Goal: Use online tool/utility: Utilize a website feature to perform a specific function

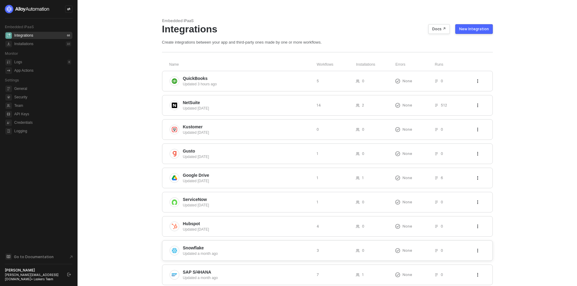
click at [260, 248] on span "Snowflake" at bounding box center [247, 248] width 129 height 6
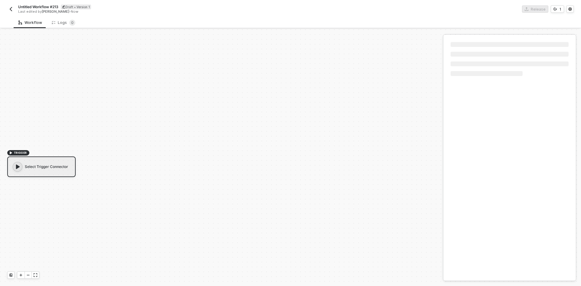
scroll to position [11, 0]
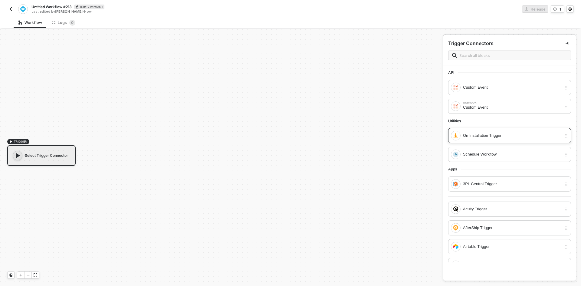
click at [487, 135] on div "On Installation Trigger" at bounding box center [512, 135] width 98 height 7
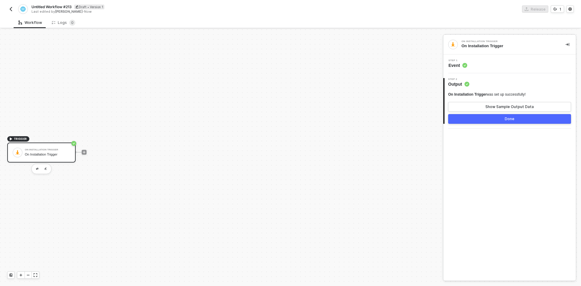
click at [497, 65] on div "Step 1 Event" at bounding box center [510, 63] width 131 height 9
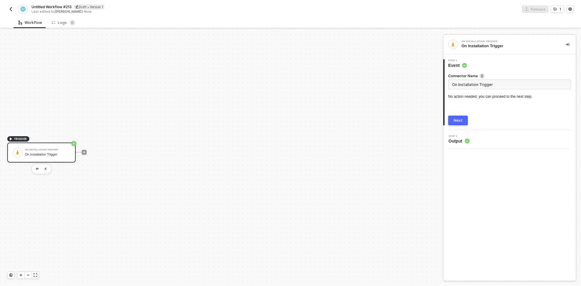
click at [459, 119] on div "Next" at bounding box center [458, 120] width 9 height 5
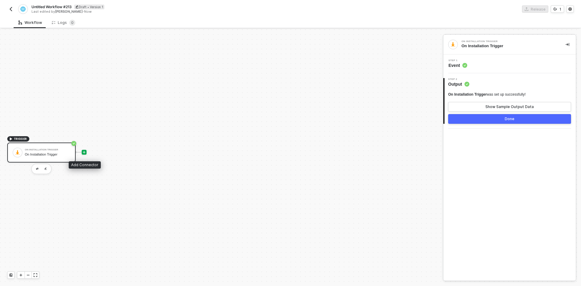
click at [86, 151] on div at bounding box center [84, 152] width 5 height 5
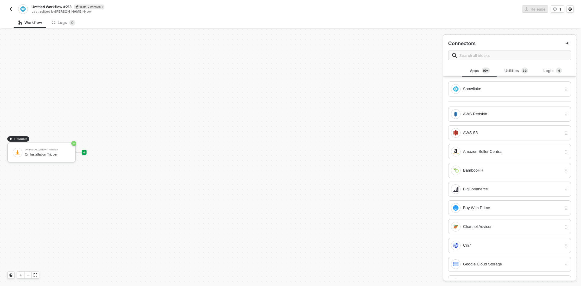
click at [9, 7] on img "button" at bounding box center [10, 9] width 5 height 5
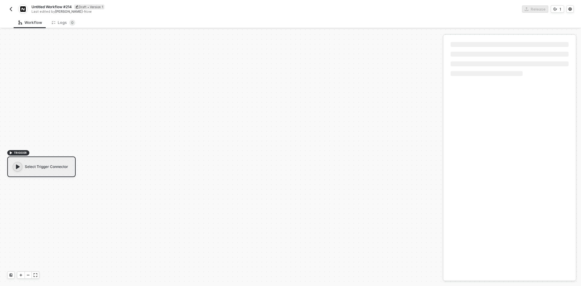
scroll to position [11, 0]
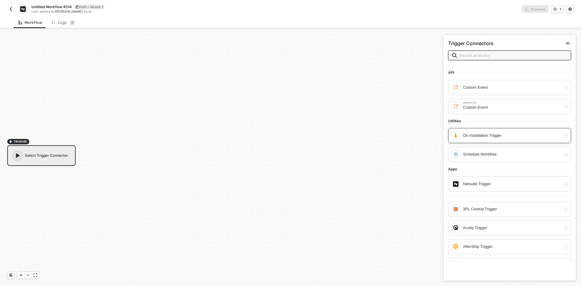
click at [488, 137] on div "On Installation Trigger" at bounding box center [512, 135] width 98 height 7
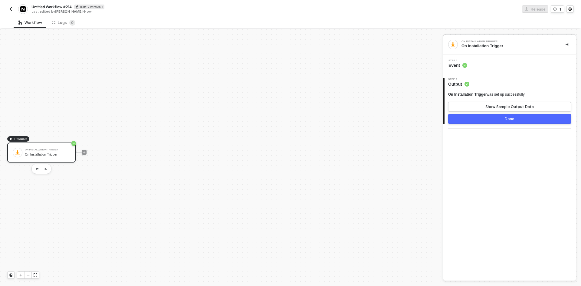
click at [491, 115] on button "Done" at bounding box center [509, 119] width 123 height 10
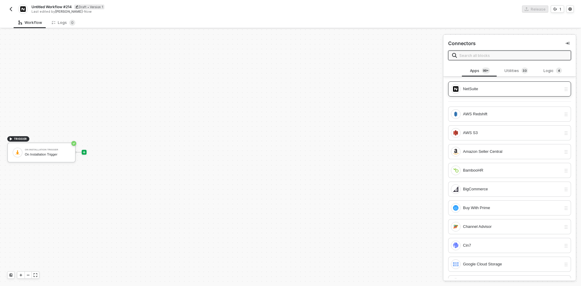
click at [484, 89] on div "NetSuite" at bounding box center [512, 89] width 98 height 7
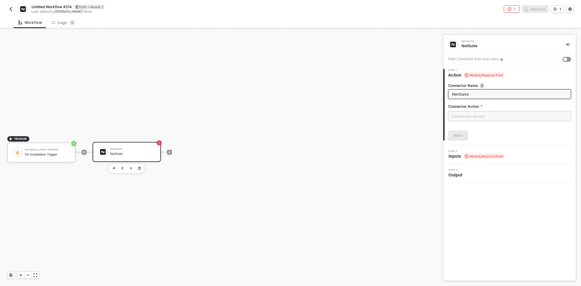
click at [481, 111] on input "text" at bounding box center [509, 116] width 123 height 10
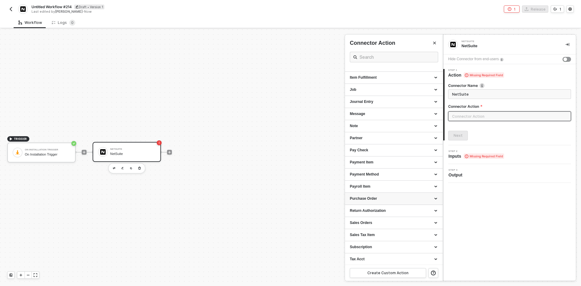
scroll to position [481, 0]
click at [385, 177] on div "Sales Orders" at bounding box center [394, 174] width 98 height 12
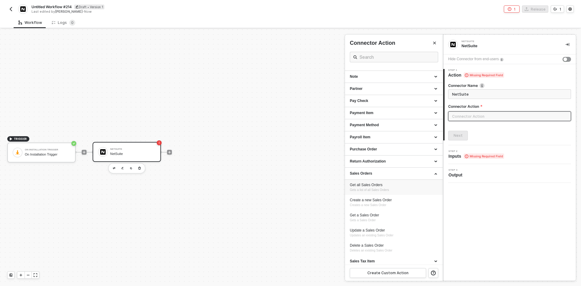
click at [390, 188] on div "Get all Sales Orders Gets a list of all Sales Orders" at bounding box center [394, 188] width 88 height 10
type input "Gets a list of all Sales Orders"
type input "Sales Orders - Get all Sales Orders"
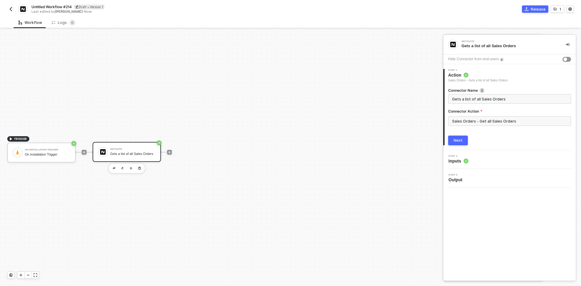
click at [459, 141] on div "Next" at bounding box center [458, 140] width 9 height 5
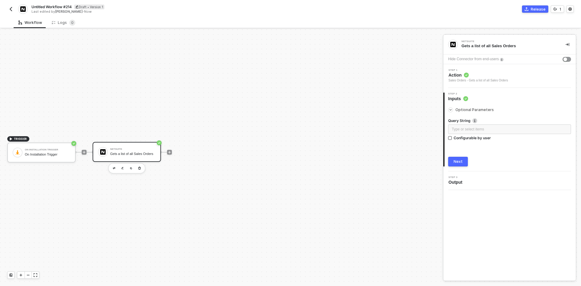
click at [454, 160] on button "Next" at bounding box center [458, 162] width 20 height 10
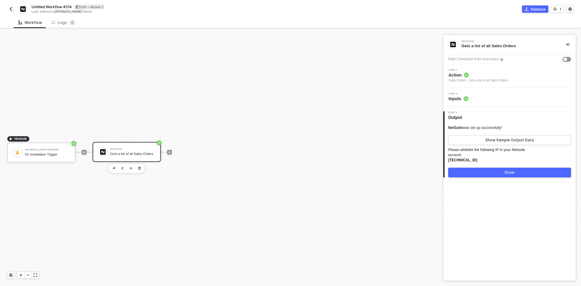
click at [487, 170] on button "Done" at bounding box center [509, 173] width 123 height 10
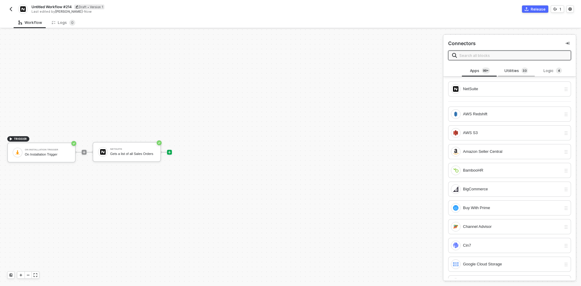
click at [512, 70] on div "Utilities 3 3" at bounding box center [516, 71] width 27 height 7
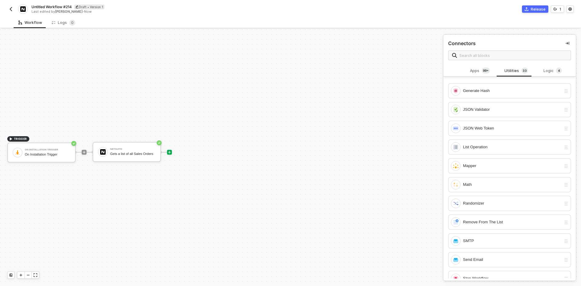
scroll to position [422, 0]
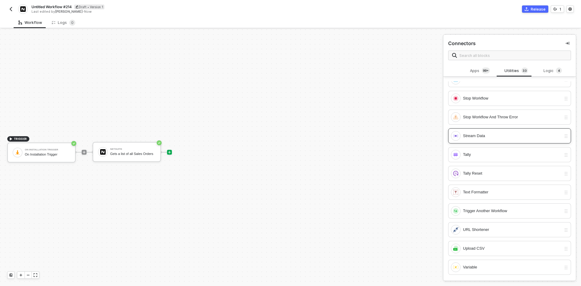
click at [477, 141] on div "Stream Data" at bounding box center [506, 136] width 111 height 10
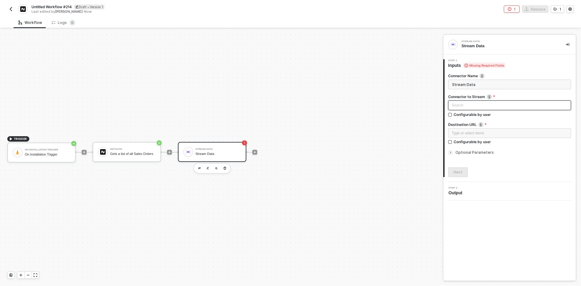
click at [482, 109] on div "Search" at bounding box center [509, 106] width 123 height 10
click at [483, 123] on div "NetSuite" at bounding box center [510, 127] width 121 height 10
click at [487, 131] on div "Type or select items ﻿" at bounding box center [510, 134] width 116 height 6
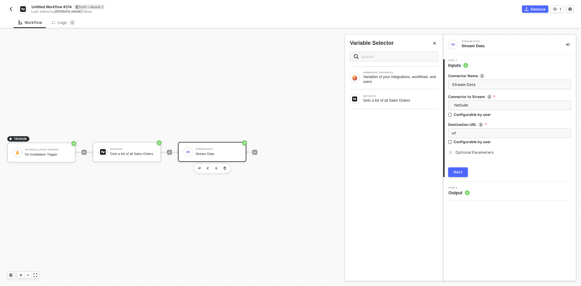
click at [460, 170] on button "Next" at bounding box center [458, 172] width 20 height 10
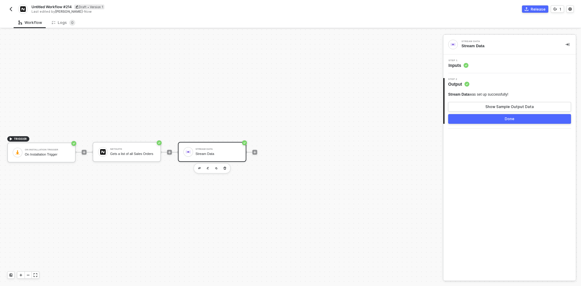
click at [11, 8] on img "button" at bounding box center [10, 9] width 5 height 5
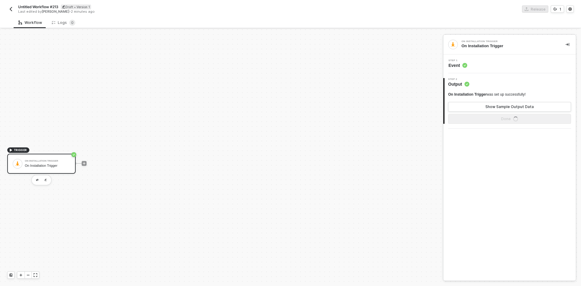
scroll to position [11, 0]
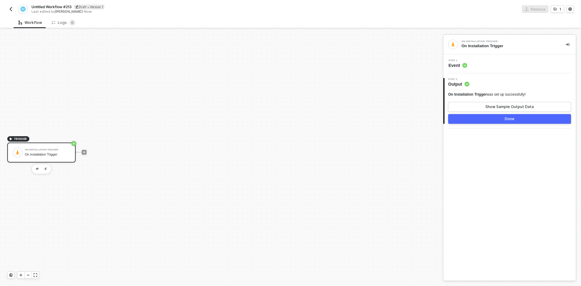
click at [495, 120] on button "Done" at bounding box center [509, 119] width 123 height 10
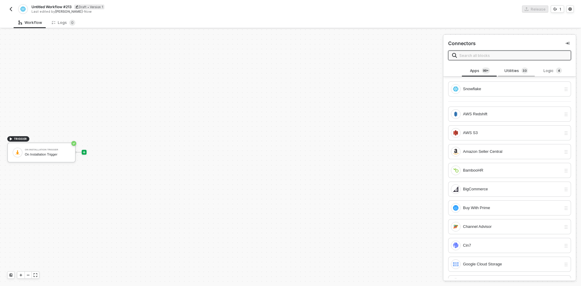
click at [512, 72] on div "Utilities 3 3" at bounding box center [516, 71] width 27 height 7
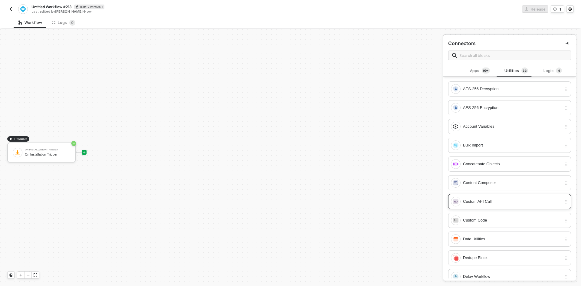
click at [494, 200] on div "Custom API Call" at bounding box center [512, 201] width 98 height 7
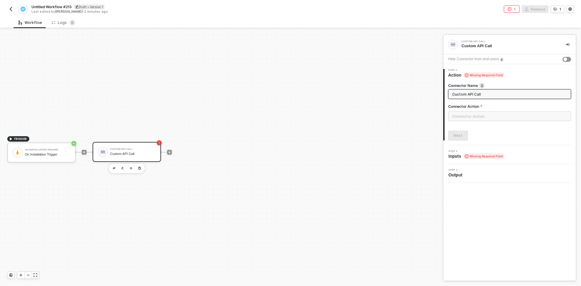
click at [466, 95] on input "Custom API Call" at bounding box center [509, 94] width 114 height 7
click at [467, 95] on input "Custom API Call" at bounding box center [509, 94] width 114 height 7
type input "GET Array of Data"
click at [484, 111] on div "Connector Action" at bounding box center [509, 108] width 123 height 8
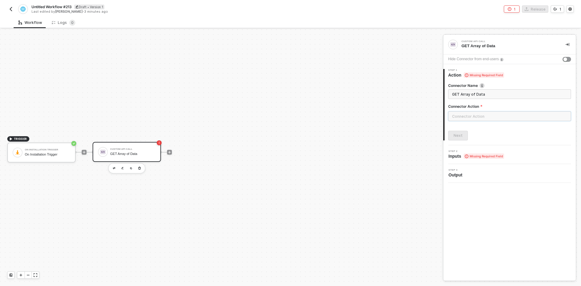
click at [487, 117] on input "text" at bounding box center [509, 116] width 123 height 10
click at [407, 75] on div "Custom Actions" at bounding box center [394, 73] width 88 height 5
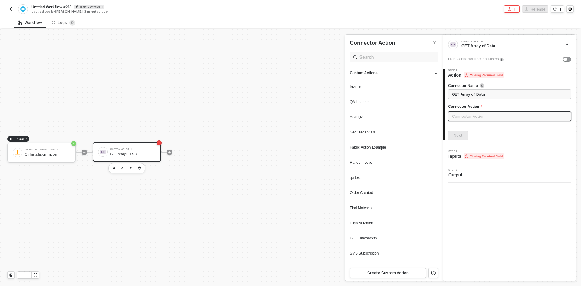
click at [400, 84] on div "Invoice" at bounding box center [394, 86] width 88 height 5
type input "Custom - Invoice"
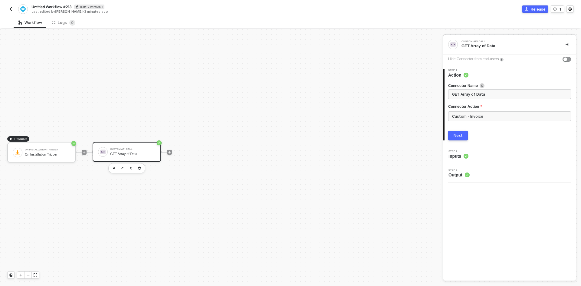
click at [461, 135] on div "Next" at bounding box center [458, 135] width 9 height 5
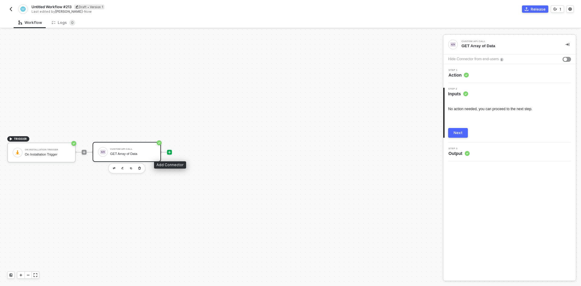
click at [170, 152] on icon "icon-play" at bounding box center [169, 152] width 3 height 3
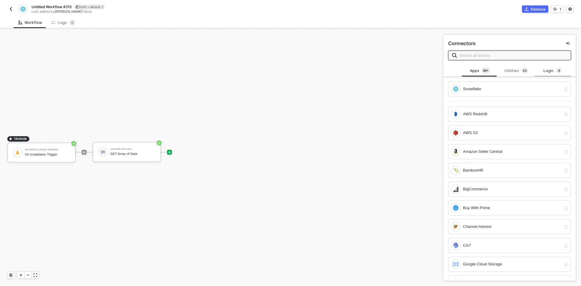
click at [548, 72] on div "Logic 4" at bounding box center [553, 71] width 27 height 7
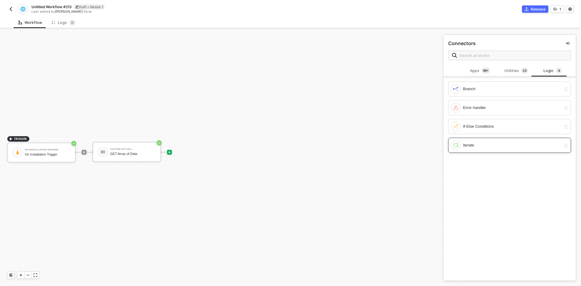
click at [513, 150] on div "Iterate" at bounding box center [509, 145] width 123 height 15
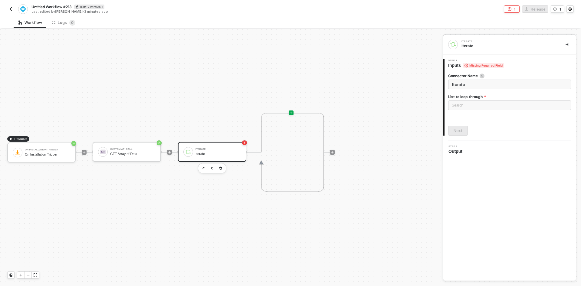
click at [290, 113] on div at bounding box center [291, 113] width 5 height 5
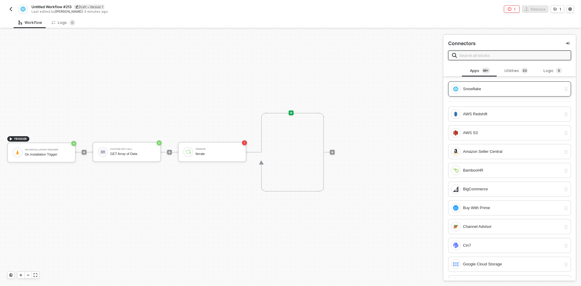
click at [489, 88] on div "Snowflake" at bounding box center [512, 89] width 98 height 7
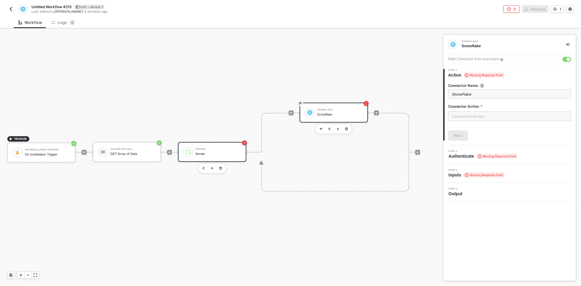
click at [227, 149] on div "Iterate" at bounding box center [218, 149] width 45 height 2
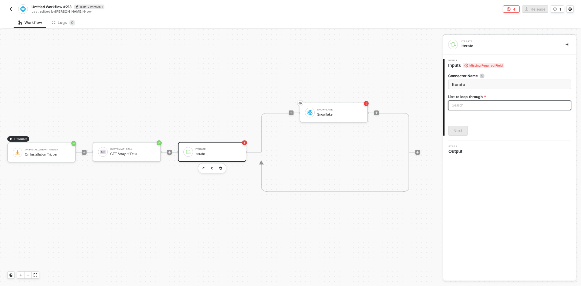
click at [470, 107] on div "Search" at bounding box center [509, 106] width 123 height 10
click at [134, 156] on div "GET Array of Data" at bounding box center [132, 154] width 45 height 4
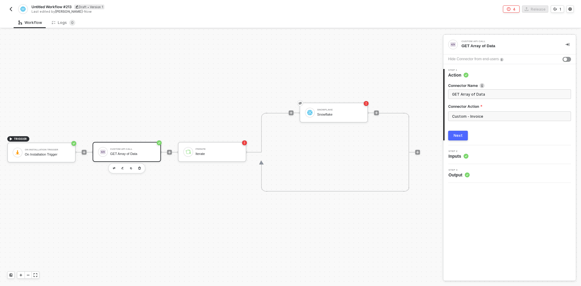
click at [498, 173] on div "Step 3 Output" at bounding box center [510, 173] width 131 height 9
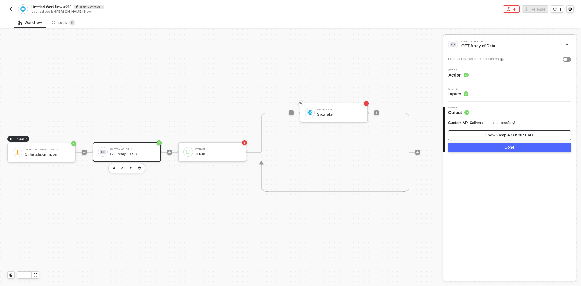
click at [495, 134] on div "Show Sample Output Data" at bounding box center [510, 135] width 48 height 5
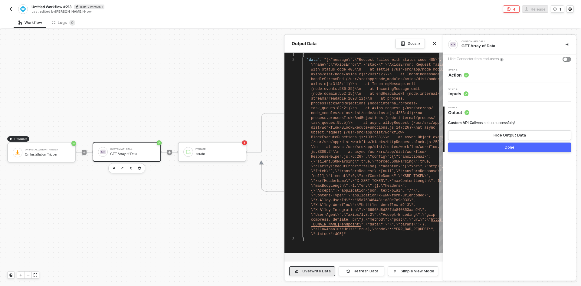
click at [326, 273] on div "Overwrite Data" at bounding box center [317, 271] width 28 height 5
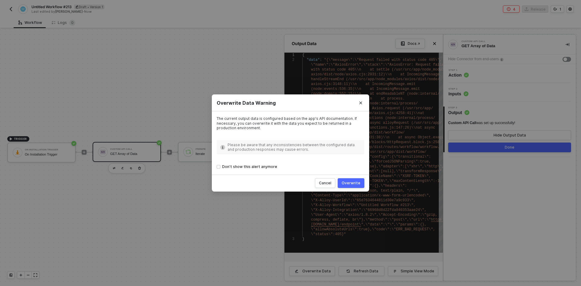
click at [352, 181] on div "Overwrite" at bounding box center [351, 183] width 19 height 5
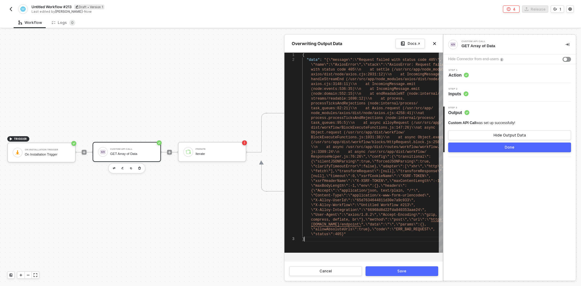
scroll to position [0, 785]
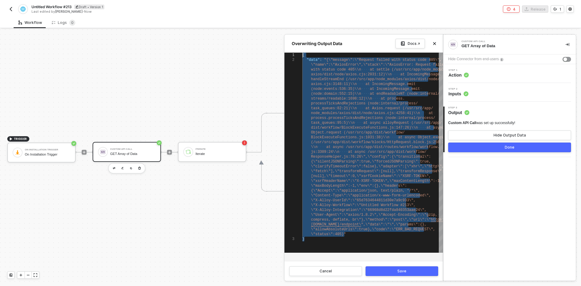
drag, startPoint x: 313, startPoint y: 241, endPoint x: 299, endPoint y: 51, distance: 190.3
click at [325, 69] on span "status" at bounding box center [328, 70] width 13 height 4
click at [324, 61] on span ""{\"message\":\"Request" at bounding box center [349, 60] width 50 height 4
drag, startPoint x: 323, startPoint y: 60, endPoint x: 351, endPoint y: 232, distance: 174.9
drag, startPoint x: 351, startPoint y: 233, endPoint x: 306, endPoint y: 62, distance: 177.6
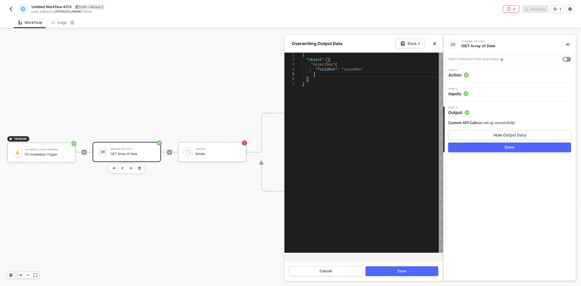
scroll to position [20, 10]
click at [361, 105] on div "{ "object" : [ "objectOne" { ] "fieldOne" : "valueOne" } }" at bounding box center [373, 153] width 141 height 200
click at [335, 65] on span "{" at bounding box center [336, 65] width 2 height 4
click at [347, 65] on div ""objectOne" {" at bounding box center [373, 64] width 141 height 5
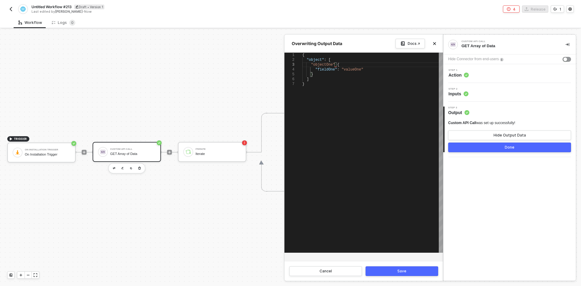
click at [331, 64] on span ""objectOne"" at bounding box center [323, 65] width 24 height 4
click at [335, 64] on span at bounding box center [336, 65] width 2 height 4
click at [335, 65] on span ":" at bounding box center [336, 65] width 2 height 4
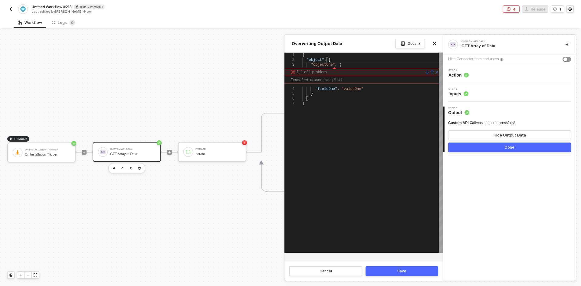
click at [437, 72] on link at bounding box center [436, 72] width 5 height 5
click at [393, 109] on div "{ "object" : [ "objectOne" , { ] "fieldOne" : "valueOne" } }" at bounding box center [373, 153] width 141 height 200
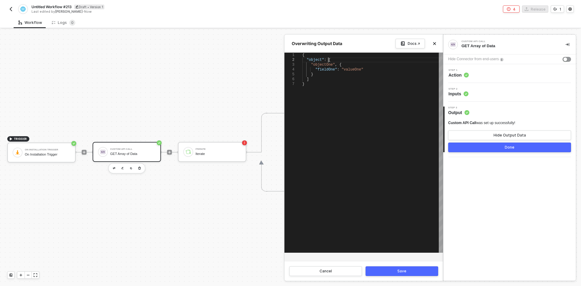
click at [331, 60] on div ""object" : [" at bounding box center [373, 60] width 141 height 5
drag, startPoint x: 311, startPoint y: 85, endPoint x: 289, endPoint y: 38, distance: 52.3
click at [289, 38] on div "Overwriting Output Data Docs ↗ 1 2 3 6 4 5 7 { ·· "object" : · [{ ···· "objectO…" at bounding box center [364, 158] width 159 height 246
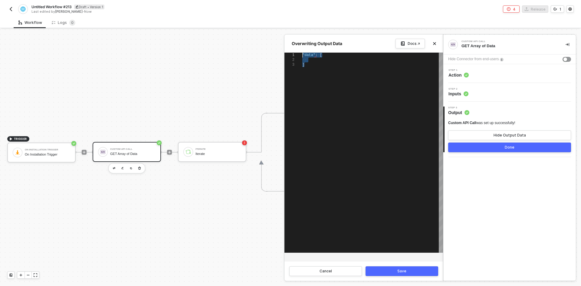
drag, startPoint x: 343, startPoint y: 130, endPoint x: 270, endPoint y: 28, distance: 125.7
click at [270, 28] on div "Workflow Logs 0 TRIGGER On Installation Trigger On Installation Trigger Custom …" at bounding box center [290, 151] width 581 height 269
paste textarea ""phone": "[PHONE_NUMBER]","
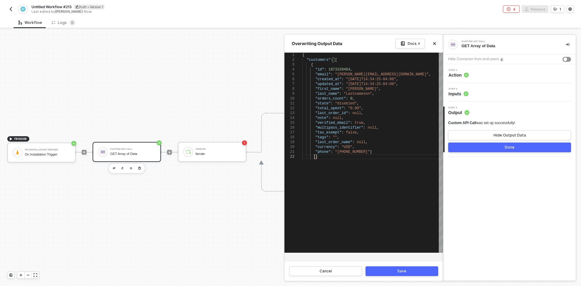
scroll to position [5, 12]
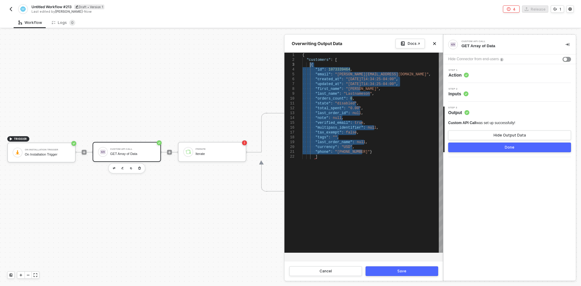
drag, startPoint x: 367, startPoint y: 150, endPoint x: 310, endPoint y: 65, distance: 102.4
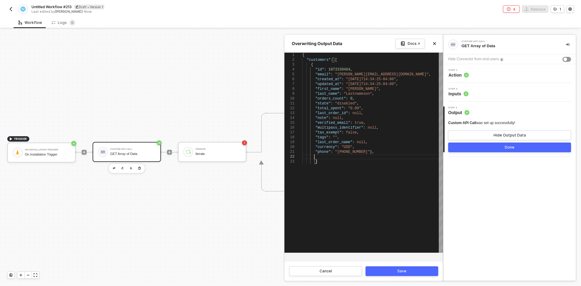
scroll to position [5, 12]
paste textarea "total_spent": "0.00", "last_order_id": null, "note": null, "verified_email": tr…"
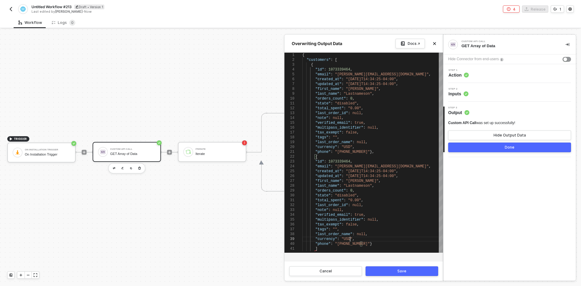
click at [374, 240] on div ""currency" : "USD" ," at bounding box center [373, 239] width 141 height 5
click at [330, 248] on div "]" at bounding box center [373, 248] width 141 height 5
click at [370, 243] on div ""phone" : "[PHONE_NUMBER]" }" at bounding box center [373, 244] width 141 height 5
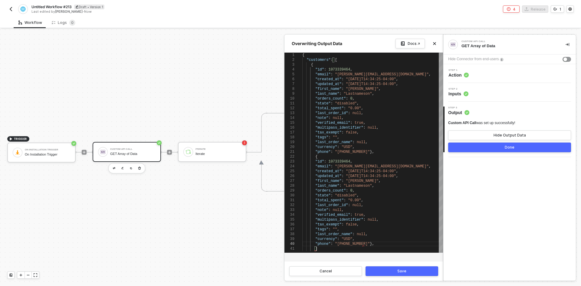
click at [370, 152] on div ""phone" : "[PHONE_NUMBER]" }," at bounding box center [373, 152] width 141 height 5
click at [376, 244] on div ""phone" : "[PHONE_NUMBER]" }," at bounding box center [373, 244] width 141 height 5
click at [317, 249] on span "]}" at bounding box center [318, 249] width 4 height 4
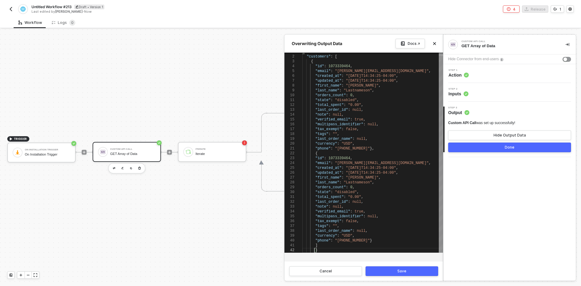
scroll to position [5, 12]
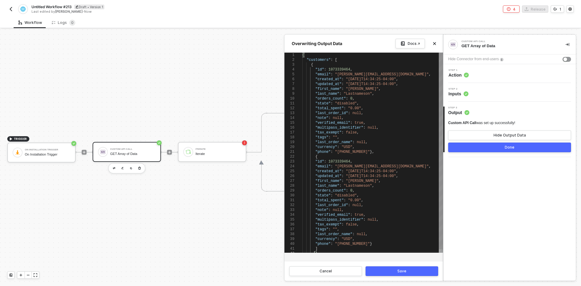
click at [317, 69] on span ""id"" at bounding box center [320, 70] width 9 height 4
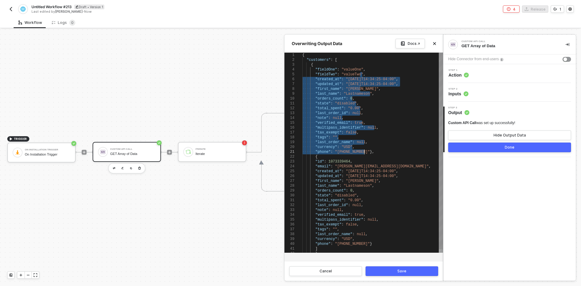
drag, startPoint x: 372, startPoint y: 76, endPoint x: 389, endPoint y: 150, distance: 76.1
click at [389, 151] on div "{ "customers" : [ { "fieldOne" : "valueOne" , "fieldTwo" : "valueTwo" , ······ …" at bounding box center [373, 154] width 141 height 203
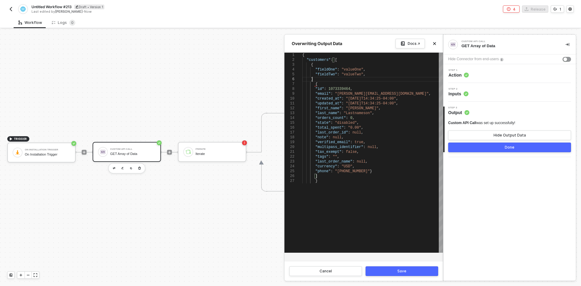
scroll to position [25, 10]
click at [364, 76] on div ""fieldTwo" : "valueTwo" ," at bounding box center [373, 74] width 141 height 5
click at [319, 81] on div "}" at bounding box center [373, 79] width 141 height 5
drag, startPoint x: 321, startPoint y: 80, endPoint x: 310, endPoint y: 66, distance: 17.9
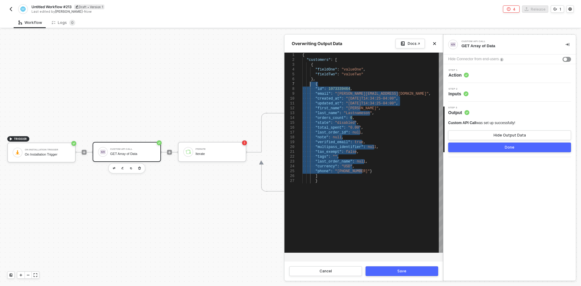
drag, startPoint x: 367, startPoint y: 172, endPoint x: 310, endPoint y: 84, distance: 104.3
paste textarea "{ "fieldOne": "valueOne", "fieldTwo": "valueTwo" },"
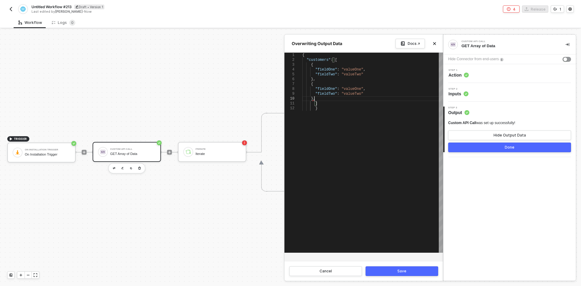
click at [327, 99] on div "}," at bounding box center [373, 98] width 141 height 5
click at [343, 183] on div "{ "customers" : [ { "fieldOne" : "valueOne" , "fieldTwo" : "valueTwo" { "fieldO…" at bounding box center [373, 153] width 141 height 200
click at [389, 270] on button "Save" at bounding box center [402, 271] width 73 height 10
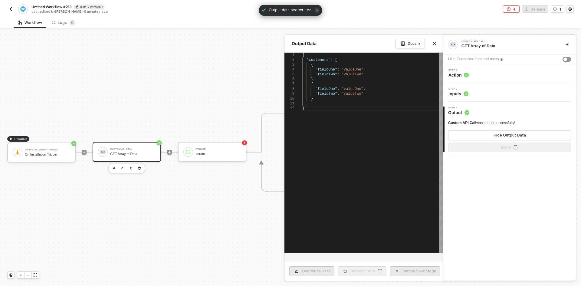
type textarea "{ "customers": [ { "fieldOne": "valueOne", "fieldTwo": "valueTwo" }, { "fieldOn…"
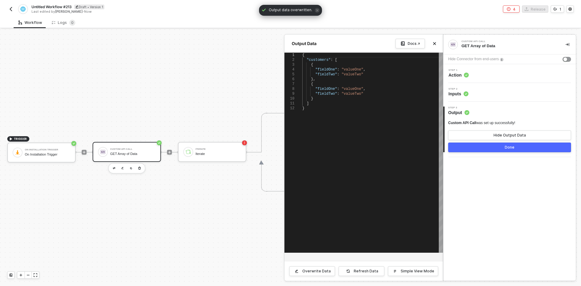
click at [485, 149] on button "Done" at bounding box center [509, 148] width 123 height 10
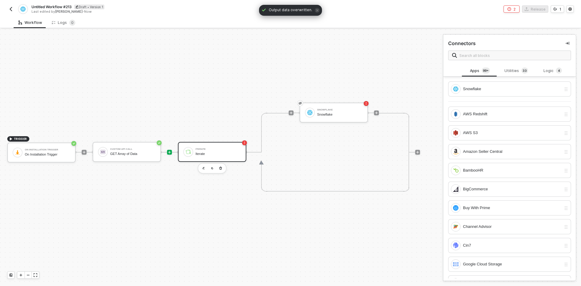
click at [198, 148] on div "Iterate" at bounding box center [218, 149] width 45 height 2
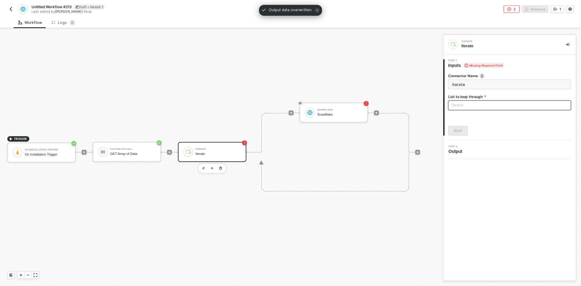
click at [471, 104] on div "Search" at bounding box center [509, 106] width 123 height 10
click at [475, 118] on div "Custom API Call: Customers" at bounding box center [509, 117] width 113 height 7
type input "Loop through Custom API Call: Customers"
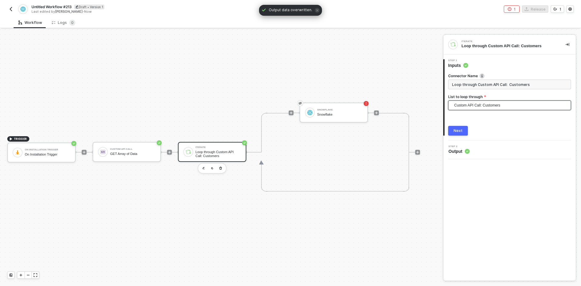
click at [463, 130] on button "Next" at bounding box center [458, 131] width 20 height 10
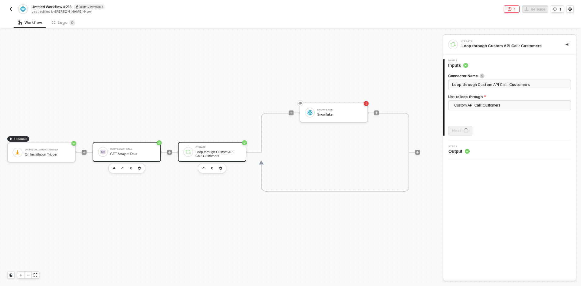
click at [138, 159] on div "Custom API Call GET Array of Data" at bounding box center [127, 152] width 68 height 20
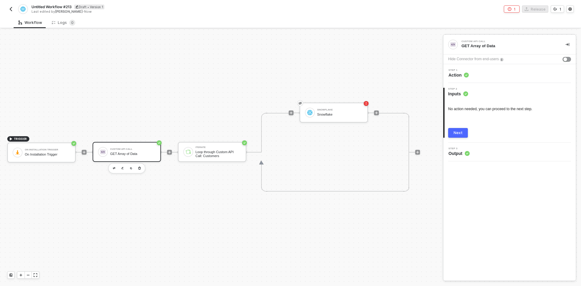
click at [483, 68] on div "Step 1 Action" at bounding box center [510, 73] width 133 height 19
click at [481, 72] on div "Step 1 Action" at bounding box center [510, 73] width 131 height 9
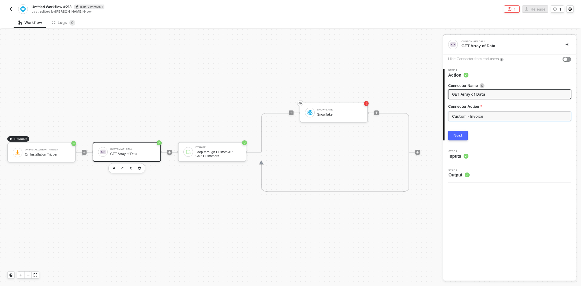
click at [486, 119] on input "Custom - Invoice" at bounding box center [509, 116] width 123 height 10
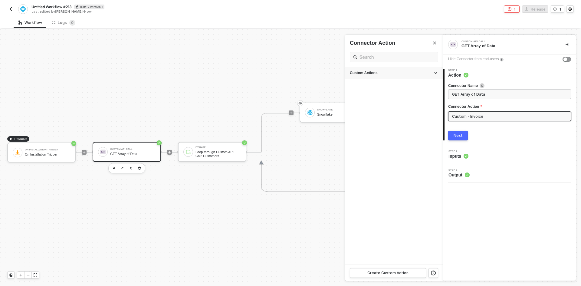
click at [369, 74] on div "Custom Actions" at bounding box center [394, 73] width 88 height 5
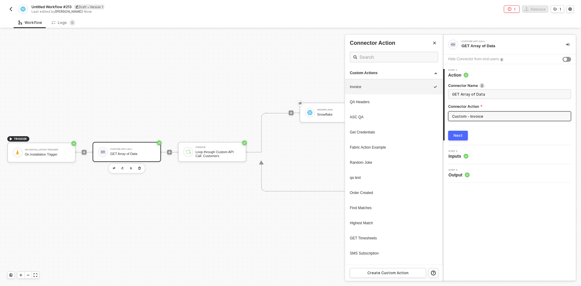
click at [117, 159] on div at bounding box center [290, 157] width 581 height 257
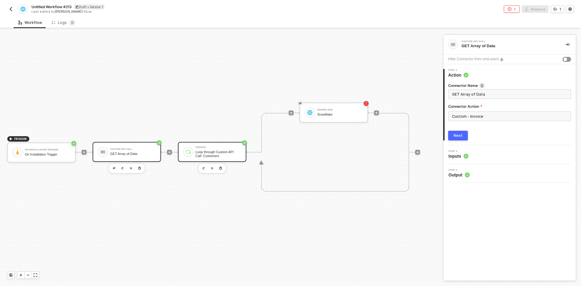
click at [224, 155] on div "Loop through Custom API Call: Customers" at bounding box center [218, 154] width 45 height 8
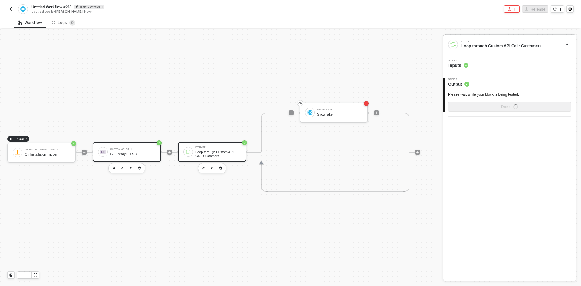
click at [127, 161] on div "Custom API Call GET Array of Data" at bounding box center [127, 152] width 68 height 20
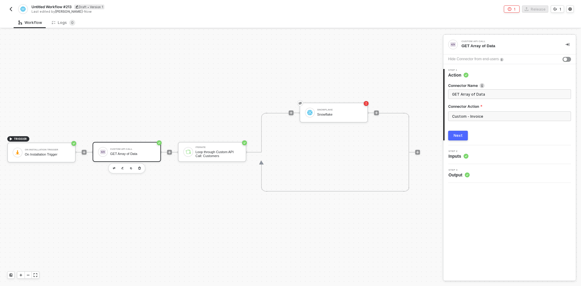
click at [129, 150] on div "Custom API Call" at bounding box center [132, 149] width 45 height 2
click at [498, 175] on div "Step 3 Output" at bounding box center [510, 173] width 131 height 9
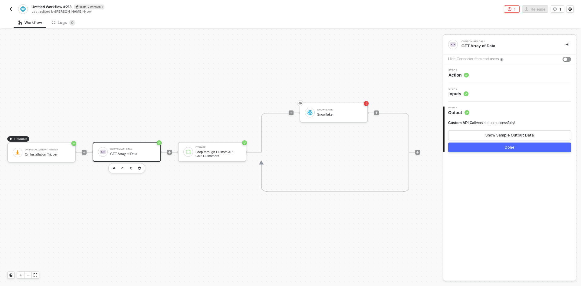
click at [494, 129] on div "Custom API Call was set up successfully! Show Sample Output Data" at bounding box center [509, 131] width 123 height 20
click at [495, 131] on button "Show Sample Output Data" at bounding box center [509, 136] width 123 height 10
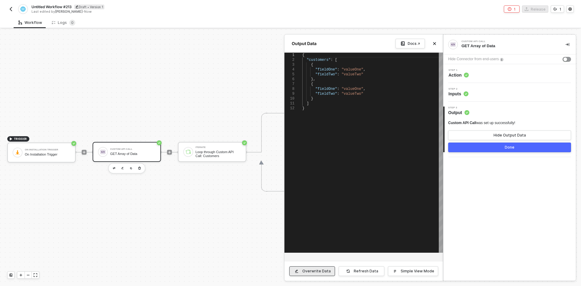
click at [320, 270] on div "Overwrite Data" at bounding box center [317, 271] width 28 height 5
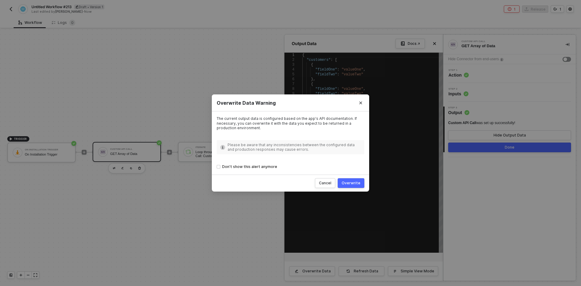
click at [352, 186] on button "Overwrite" at bounding box center [351, 183] width 27 height 10
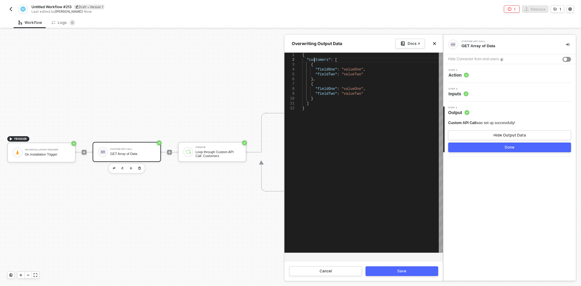
scroll to position [0, 0]
type textarea "{ "data": [ { "fieldOne": "valueOne", "fieldTwo": "valueTwo" }, { "fieldOne": "…"
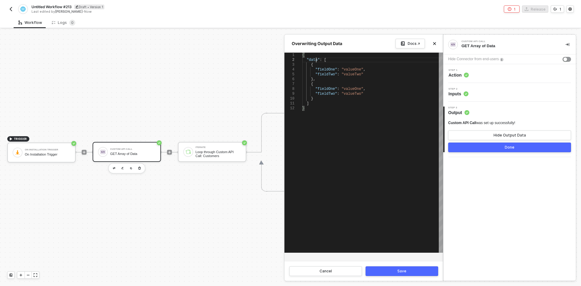
click at [403, 273] on div "Save" at bounding box center [402, 271] width 9 height 5
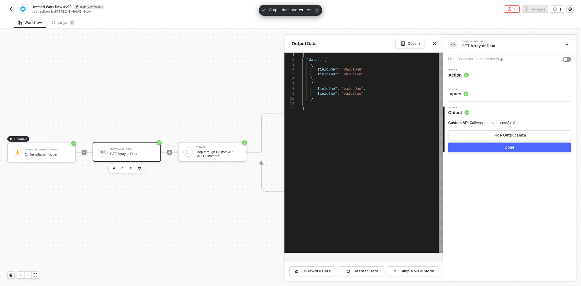
click at [207, 153] on div at bounding box center [290, 157] width 581 height 257
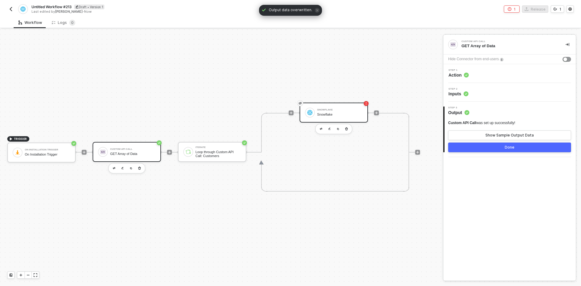
click at [319, 112] on div "Snowflake Snowflake" at bounding box center [339, 113] width 45 height 12
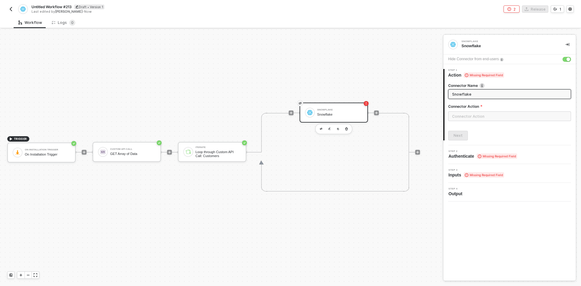
click at [490, 123] on div at bounding box center [509, 118] width 123 height 15
click at [489, 113] on input "text" at bounding box center [509, 116] width 123 height 10
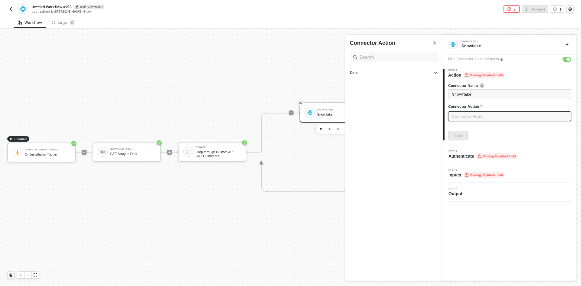
click at [227, 146] on div at bounding box center [290, 157] width 581 height 257
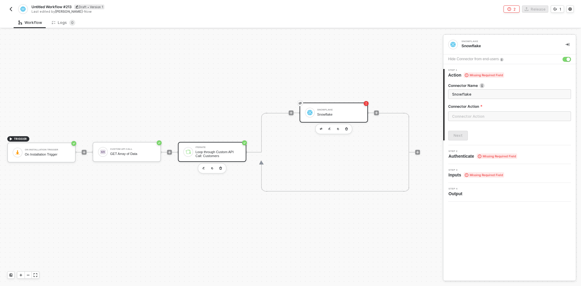
click at [226, 146] on div "Iterate Loop through Custom API Call: Customers" at bounding box center [212, 152] width 68 height 20
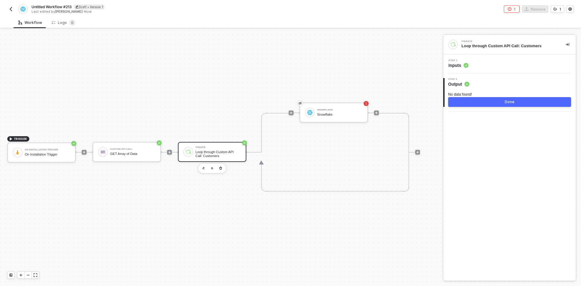
click at [492, 65] on div "Step 1 Inputs" at bounding box center [510, 63] width 131 height 9
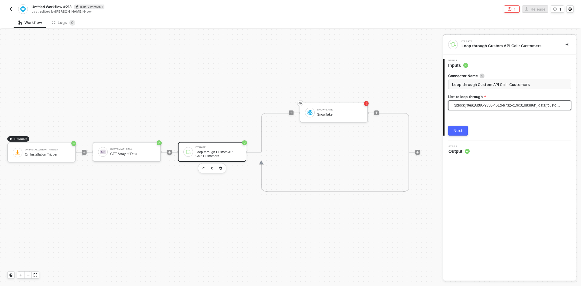
click at [501, 106] on span "$block["9ea16b86-9356-461d-b732-c19c31b8386f"].data["customers"]" at bounding box center [511, 105] width 113 height 9
click at [493, 115] on div "Custom API Call: Data" at bounding box center [509, 117] width 113 height 7
type input "Loop through Custom API Call: Data"
click at [464, 129] on button "Next" at bounding box center [458, 131] width 20 height 10
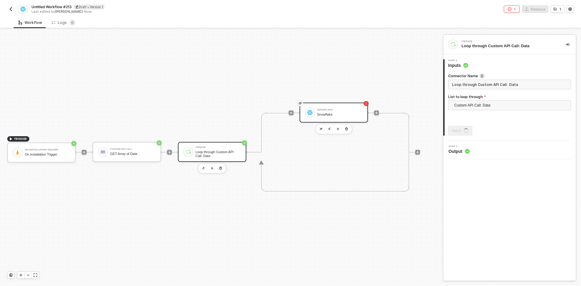
click at [350, 112] on div "Snowflake Snowflake" at bounding box center [339, 113] width 45 height 12
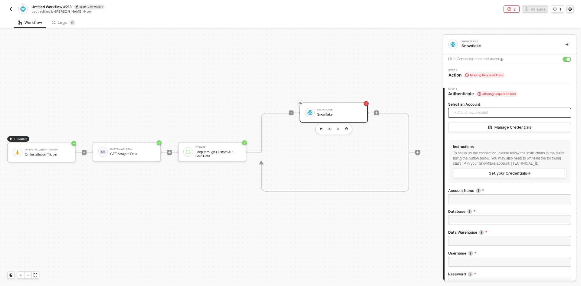
click at [502, 113] on span "+ Add a new account" at bounding box center [511, 113] width 113 height 10
click at [499, 136] on span "Snowflake - MY_DB - PUBLIC (sandbox)" at bounding box center [507, 140] width 109 height 10
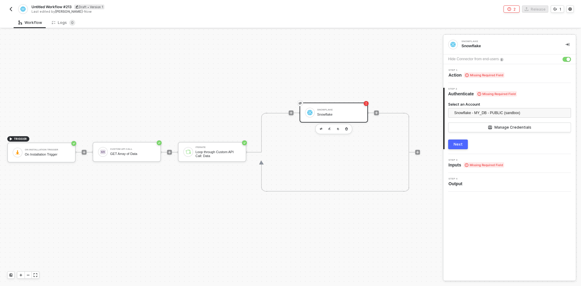
click at [503, 77] on span "Missing Required Field" at bounding box center [484, 74] width 41 height 5
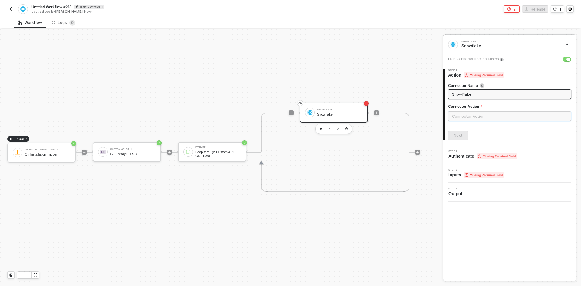
click at [496, 111] on input "text" at bounding box center [509, 116] width 123 height 10
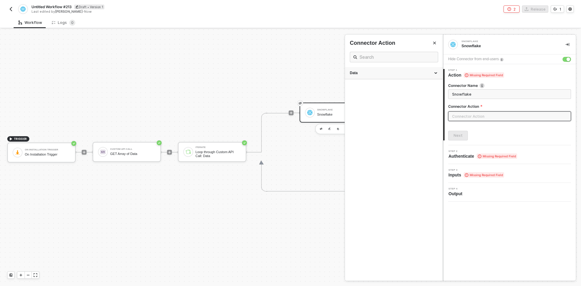
click at [375, 73] on div "Data" at bounding box center [394, 73] width 88 height 5
click at [381, 88] on span "Inserts Data into the database in the cluster." at bounding box center [379, 89] width 59 height 3
type input "Inserts Data into the database in the cluster."
type input "Data - Insert Data"
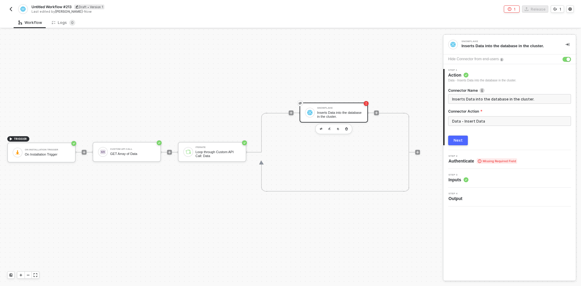
click at [458, 140] on div "Next" at bounding box center [458, 140] width 9 height 5
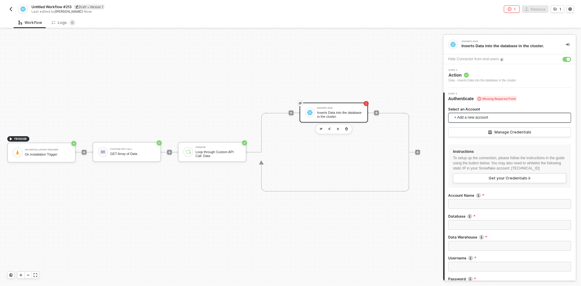
click at [478, 114] on span "+ Add a new account" at bounding box center [511, 118] width 113 height 10
click at [482, 134] on span "Snowflake - SNOWFLAKE_SAMPLE_DATA - TPCH_SF1000 (sandbox)" at bounding box center [507, 131] width 109 height 7
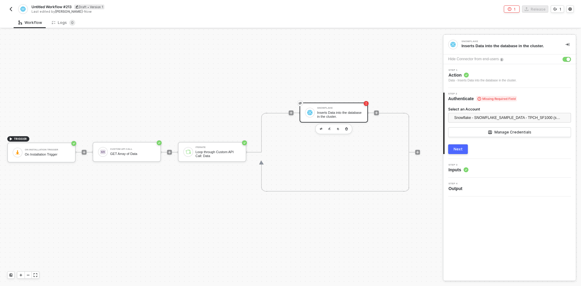
click at [465, 144] on div "Select an Account Snowflake - SNOWFLAKE_SAMPLE_DATA - TPCH_SF1000 (sandbox) Man…" at bounding box center [509, 126] width 123 height 38
click at [464, 149] on button "Next" at bounding box center [458, 149] width 20 height 10
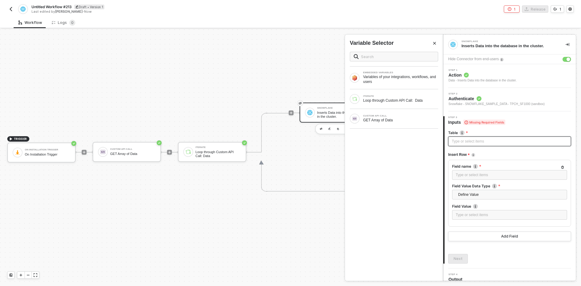
click at [463, 139] on div "Type or select items ﻿" at bounding box center [510, 142] width 116 height 6
click at [475, 172] on div "Type or select items ﻿" at bounding box center [510, 175] width 108 height 6
click at [471, 214] on div "Type or select items ﻿" at bounding box center [510, 215] width 108 height 6
click at [465, 259] on button "Next" at bounding box center [458, 259] width 20 height 10
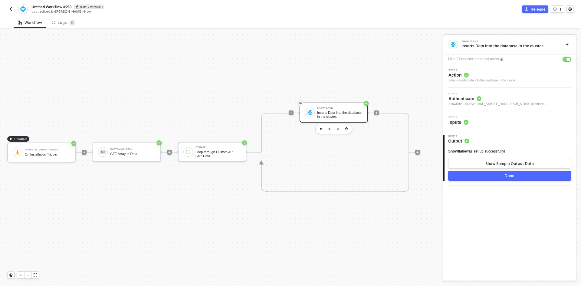
click at [568, 61] on button "button" at bounding box center [567, 59] width 8 height 5
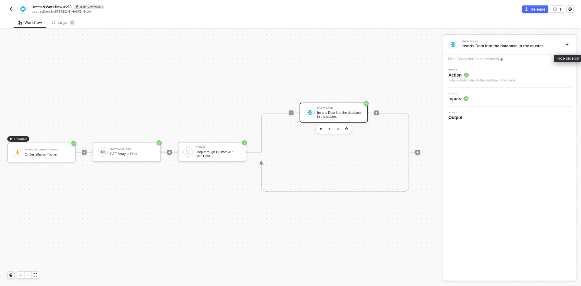
click at [570, 46] on button "button" at bounding box center [567, 44] width 7 height 7
